Goal: Check status: Check status

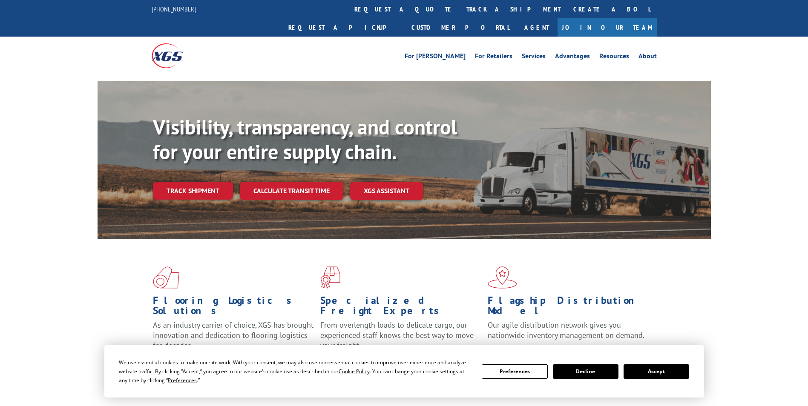
click at [223, 182] on div "Visibility, transparency, and control for your entire supply chain. Track shipm…" at bounding box center [432, 174] width 558 height 119
click at [212, 182] on link "Track shipment" at bounding box center [193, 191] width 80 height 18
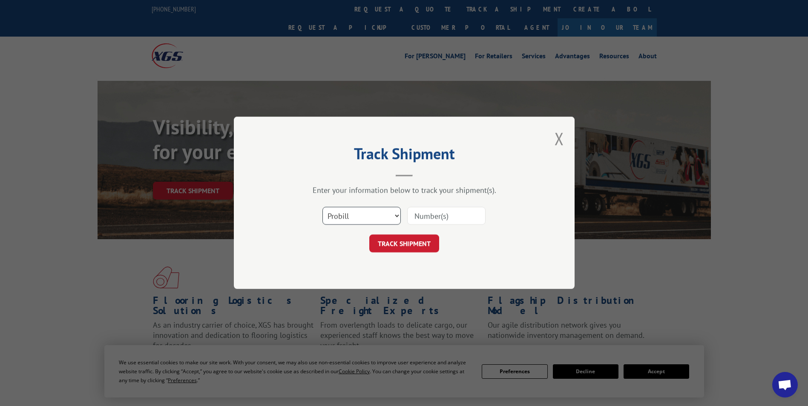
click at [356, 215] on select "Select category... Probill BOL PO" at bounding box center [361, 216] width 78 height 18
select select "bol"
click at [322, 207] on select "Select category... Probill BOL PO" at bounding box center [361, 216] width 78 height 18
click at [444, 220] on input at bounding box center [446, 216] width 78 height 18
type input "jskg2509002"
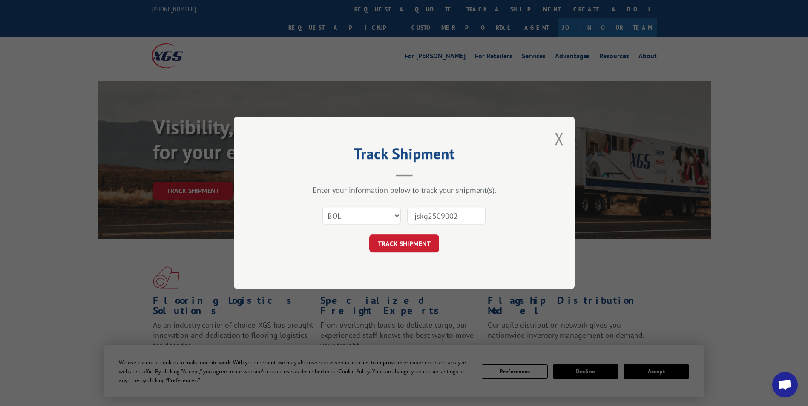
click button "TRACK SHIPMENT" at bounding box center [404, 244] width 70 height 18
